Goal: Information Seeking & Learning: Learn about a topic

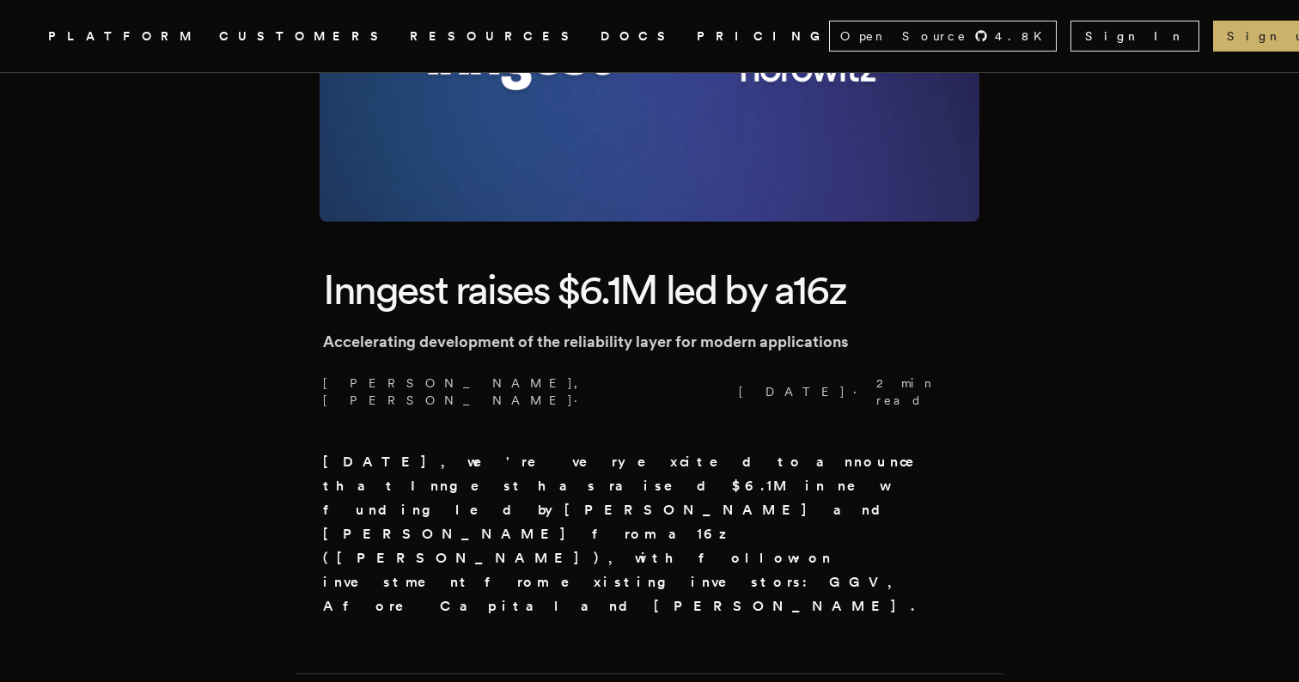
scroll to position [276, 0]
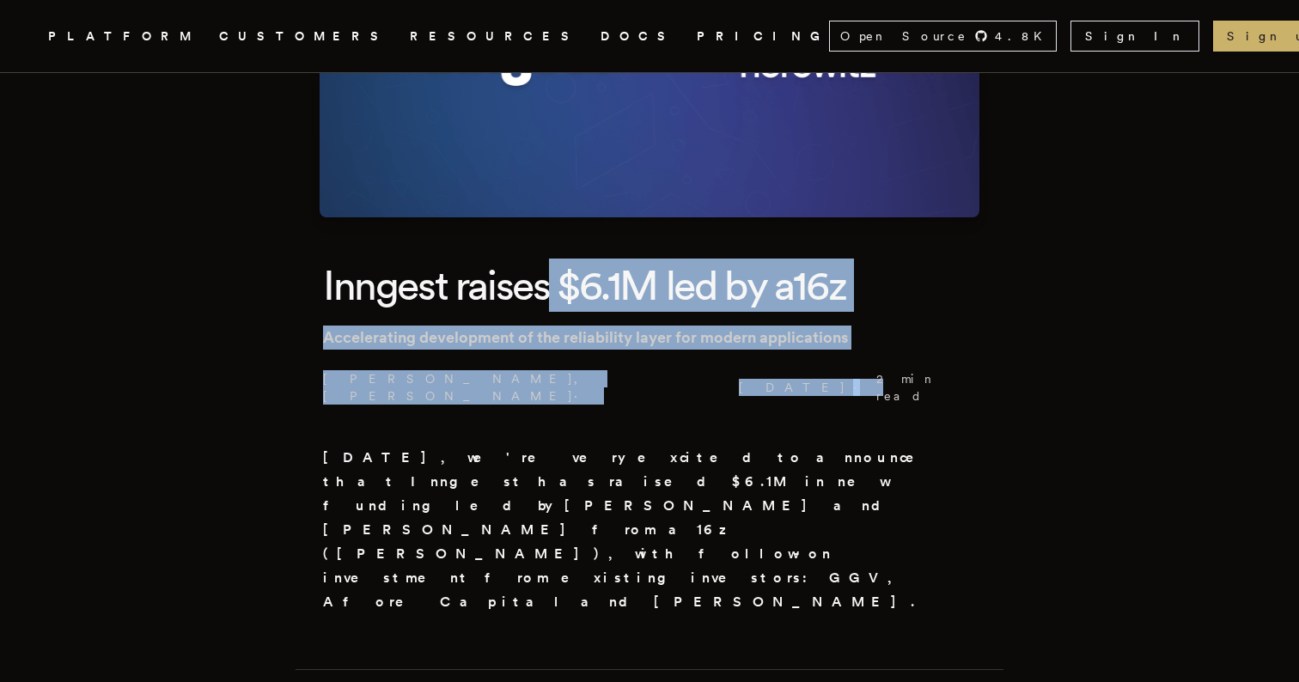
drag, startPoint x: 557, startPoint y: 263, endPoint x: 902, endPoint y: 351, distance: 355.6
click at [905, 351] on header "Inngest raises $6.1M led by a16z Accelerating development of the reliability la…" at bounding box center [649, 332] width 653 height 146
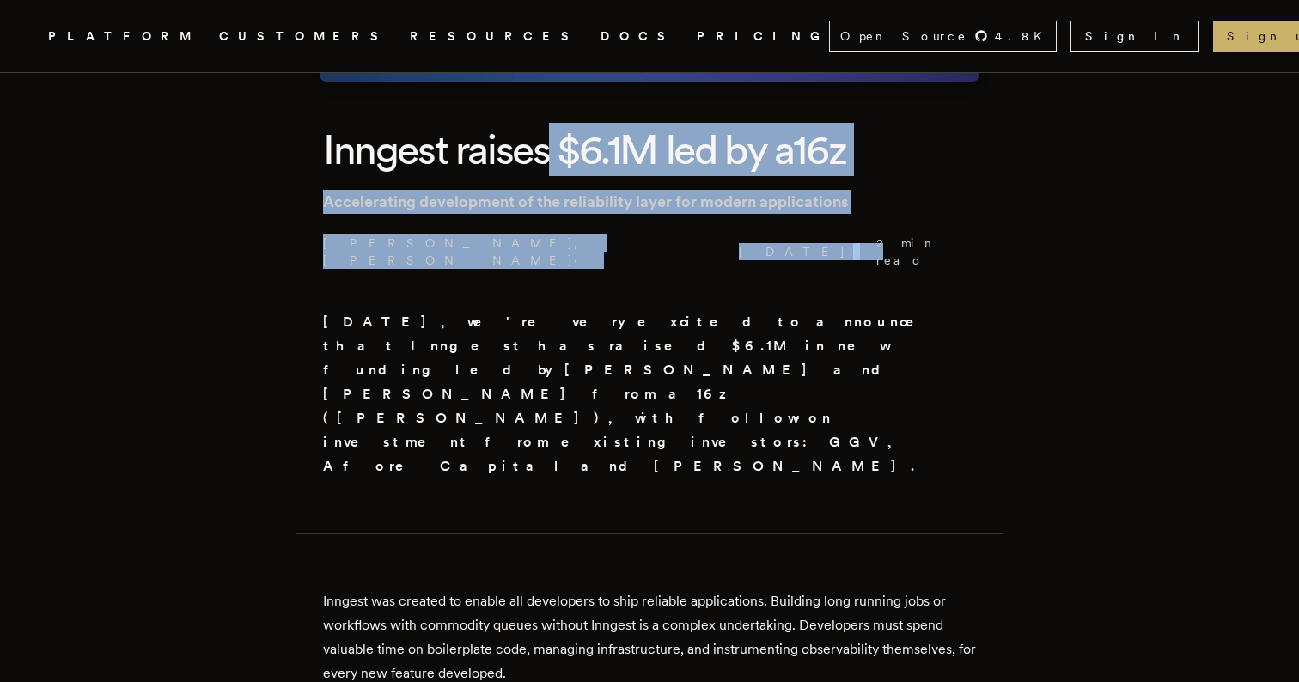
scroll to position [413, 0]
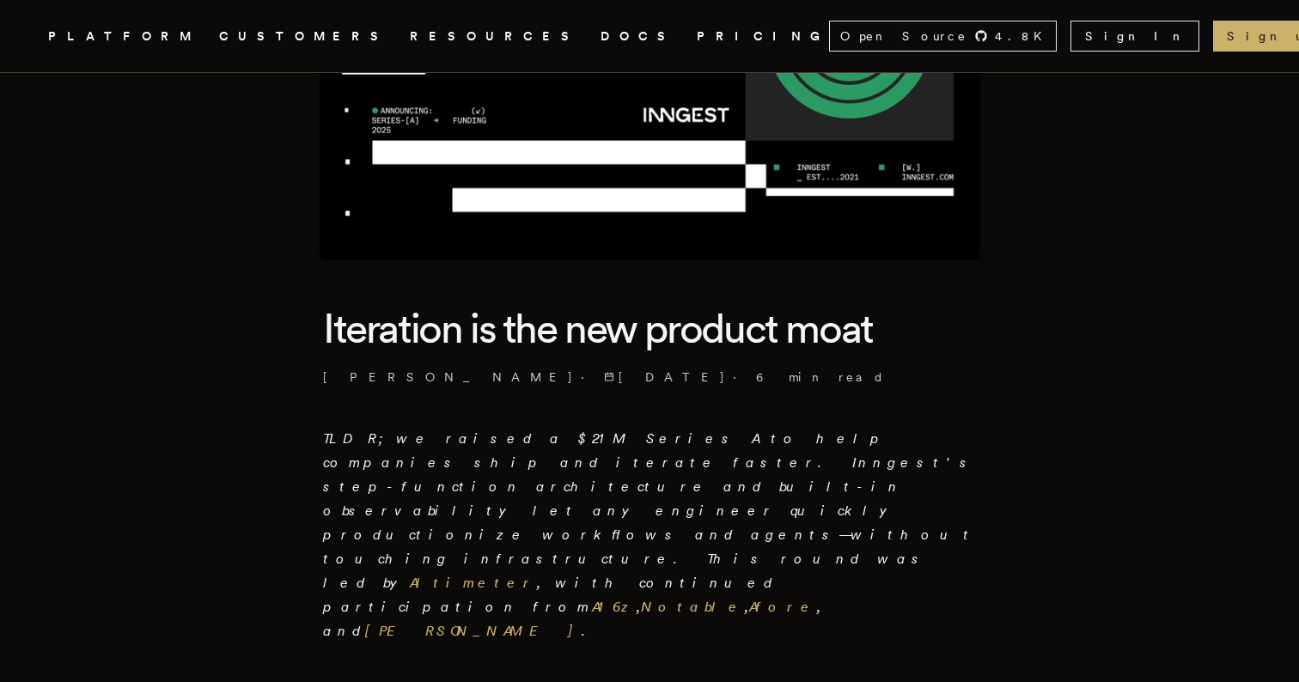
scroll to position [386, 0]
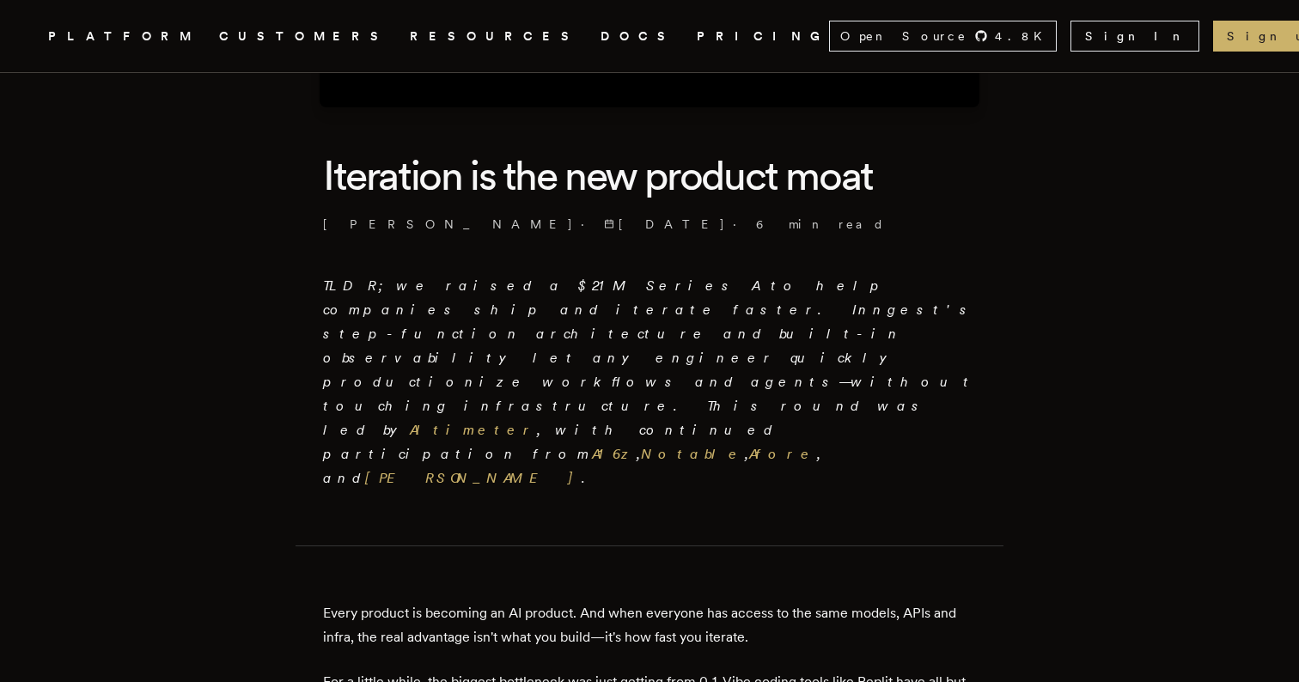
click at [560, 292] on em "TLDR; we raised a $21M Series A to help companies ship and iterate faster. Inng…" at bounding box center [649, 381] width 653 height 209
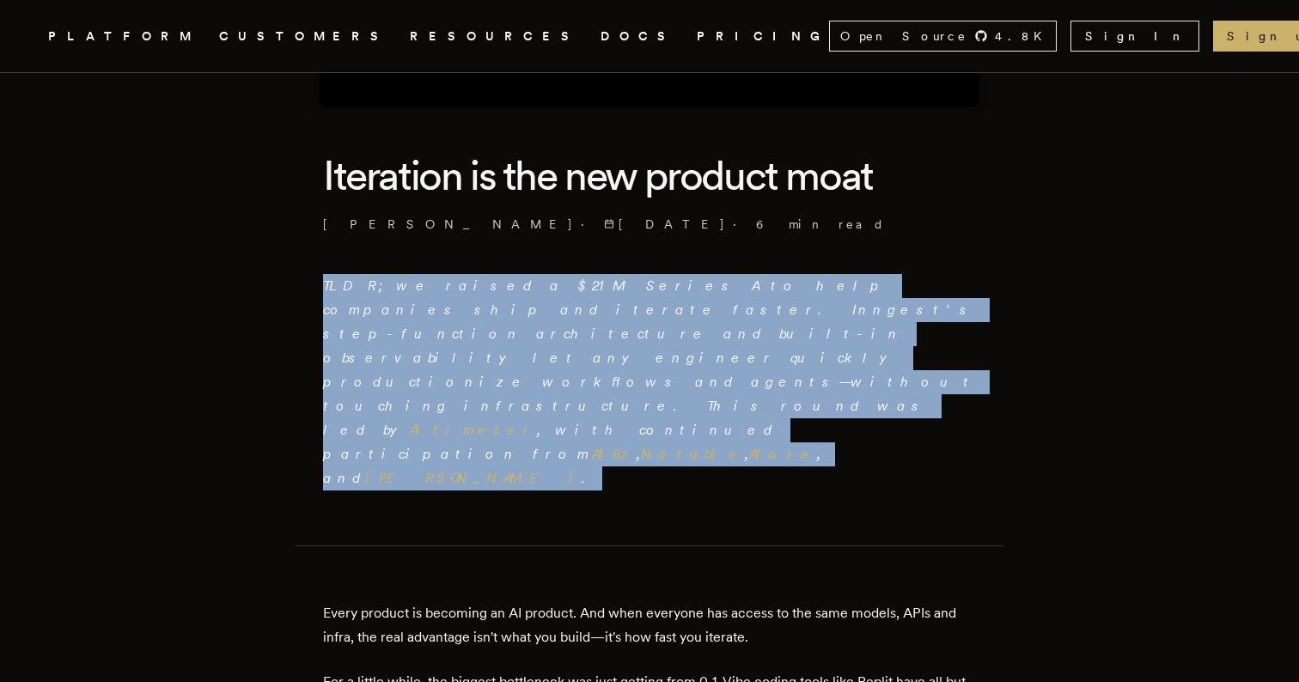
click at [560, 292] on em "TLDR; we raised a $21M Series A to help companies ship and iterate faster. Inng…" at bounding box center [649, 381] width 653 height 209
click at [606, 319] on p "TLDR; we raised a $21M Series A to help companies ship and iterate faster. Inng…" at bounding box center [649, 382] width 653 height 216
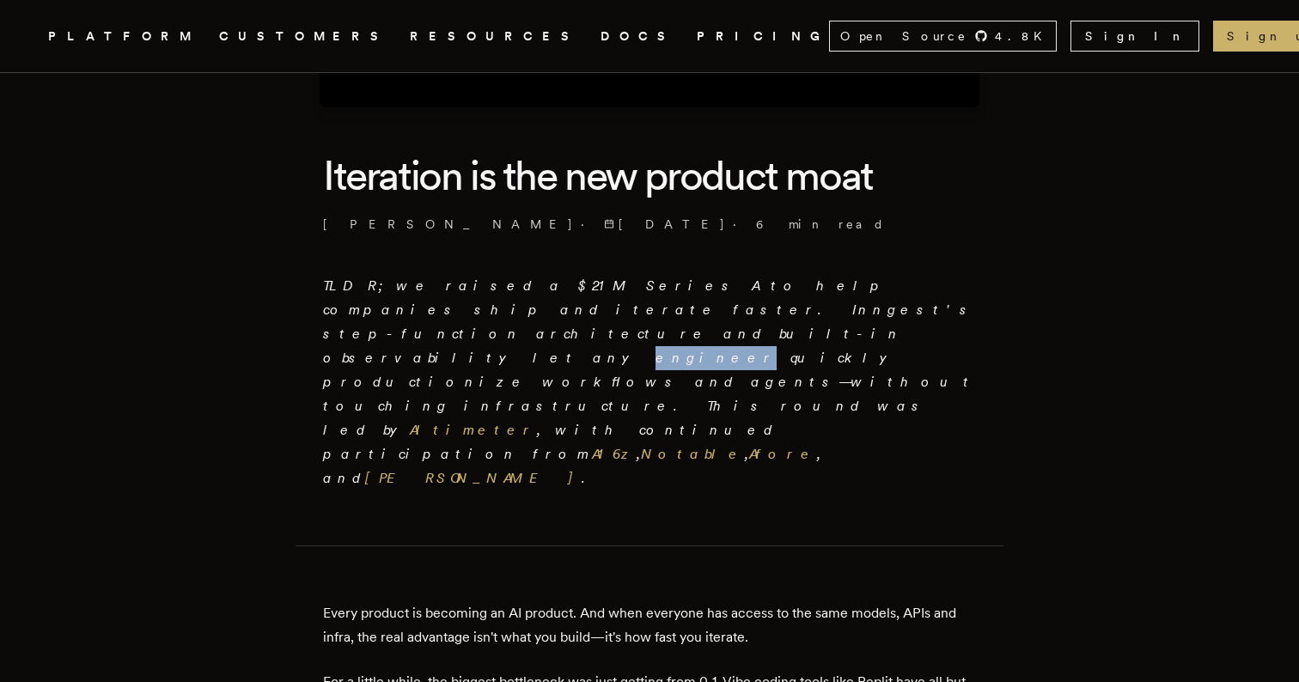
click at [606, 319] on p "TLDR; we raised a $21M Series A to help companies ship and iterate faster. Inng…" at bounding box center [649, 382] width 653 height 216
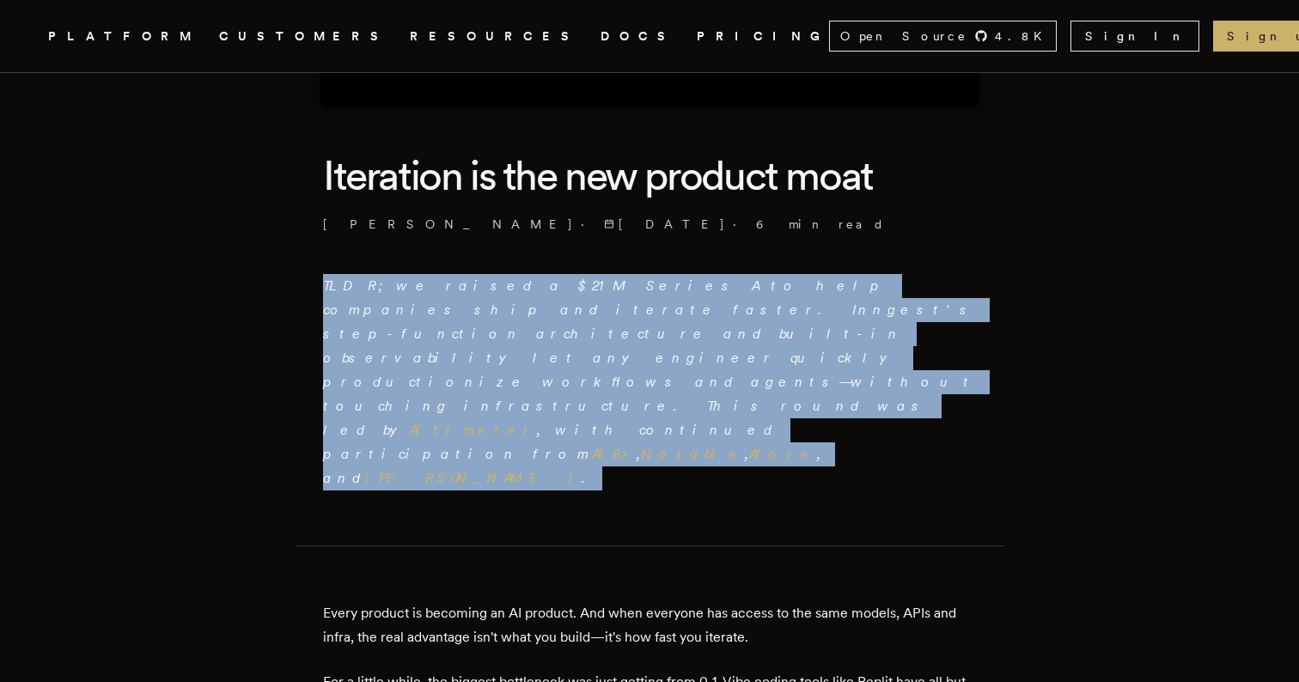
click at [606, 319] on p "TLDR; we raised a $21M Series A to help companies ship and iterate faster. Inng…" at bounding box center [649, 382] width 653 height 216
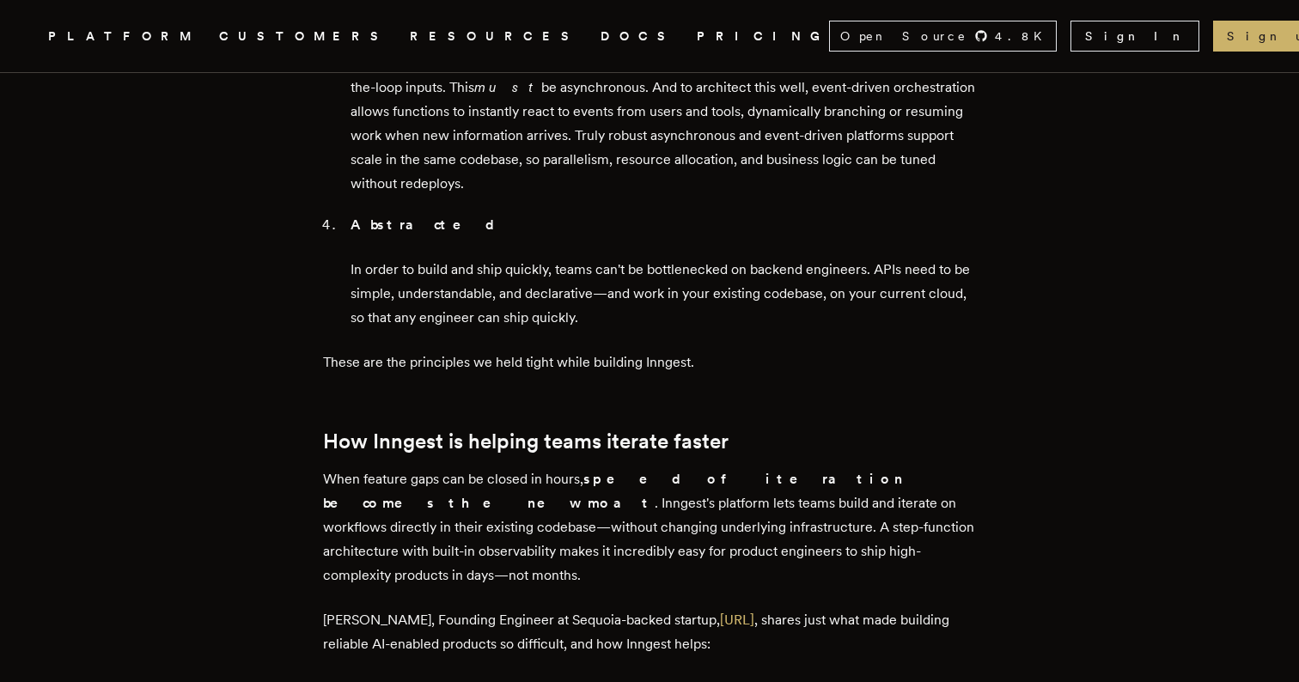
scroll to position [2187, 0]
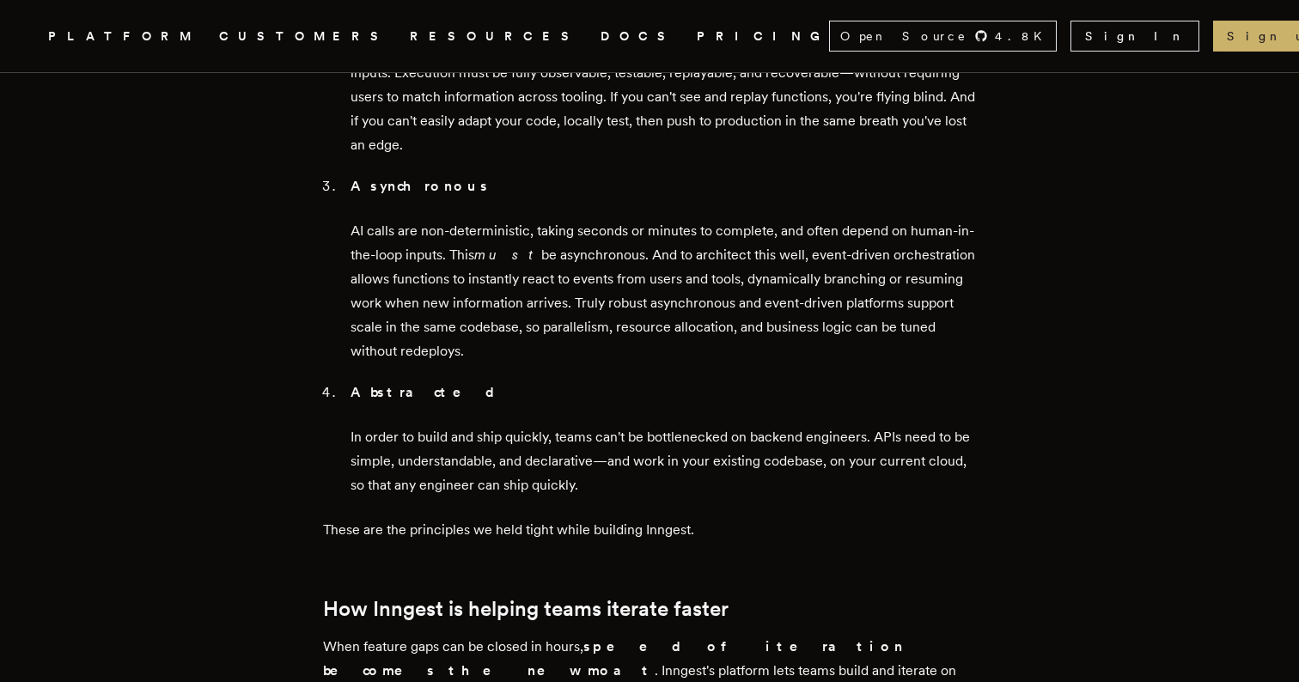
click at [27, 46] on icon ".cls-1 { fill: #FAFAF9; }" at bounding box center [27, 36] width 0 height 21
